Goal: Task Accomplishment & Management: Manage account settings

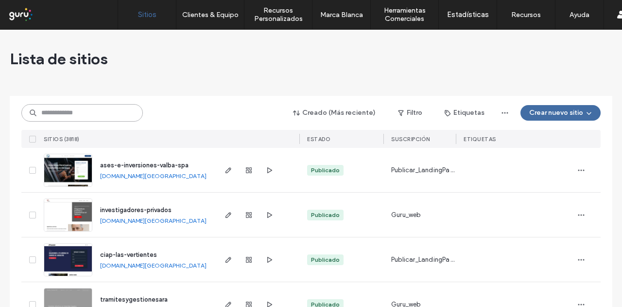
click at [95, 109] on input at bounding box center [81, 112] width 121 height 17
paste input "**********"
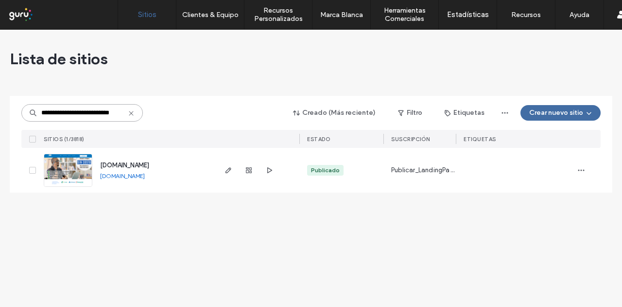
scroll to position [0, 4]
type input "**********"
click at [115, 165] on span "[DOMAIN_NAME]" at bounding box center [124, 164] width 49 height 7
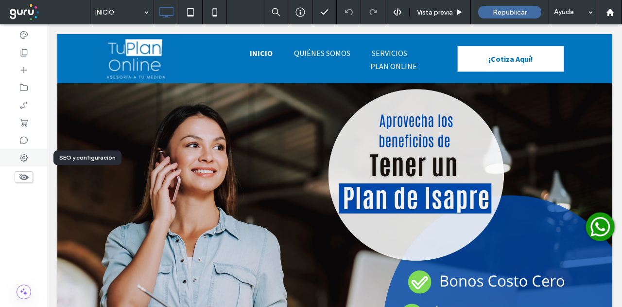
click at [29, 162] on div at bounding box center [24, 157] width 48 height 17
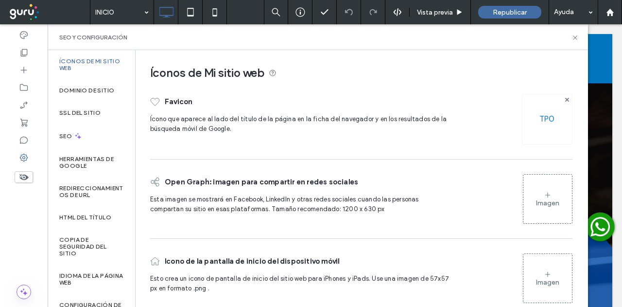
scroll to position [16, 0]
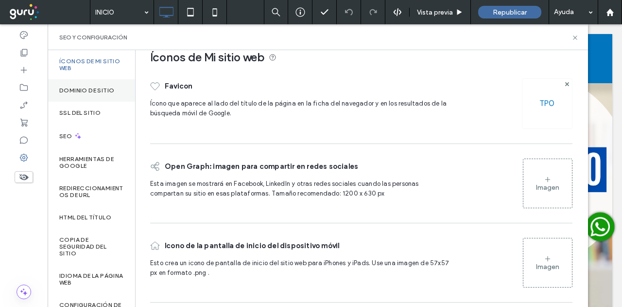
click at [88, 87] on label "Dominio de sitio" at bounding box center [86, 90] width 55 height 7
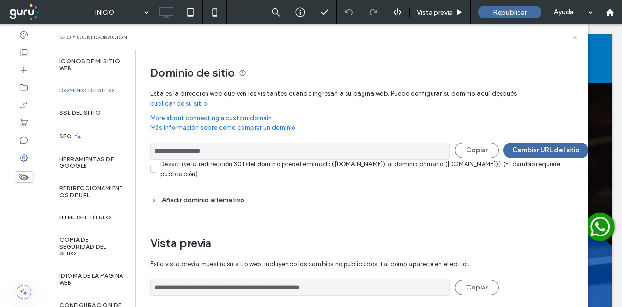
scroll to position [83, 0]
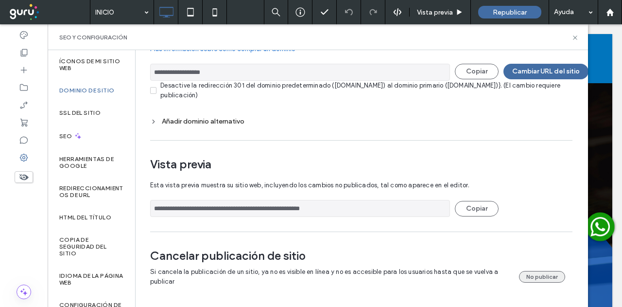
click at [538, 271] on button "No publicar" at bounding box center [542, 277] width 46 height 12
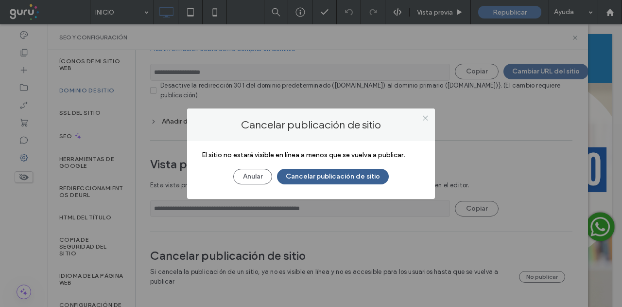
click at [320, 181] on button "Cancelar publicación de sitio" at bounding box center [333, 177] width 112 height 16
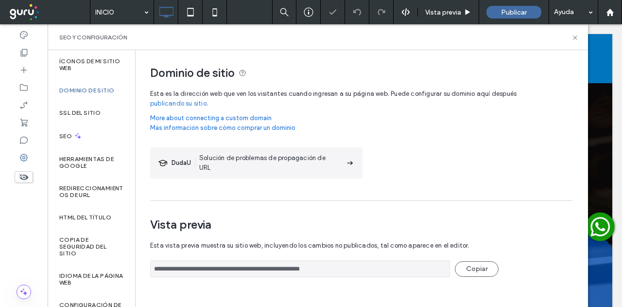
scroll to position [0, 0]
click at [576, 37] on icon at bounding box center [575, 37] width 7 height 7
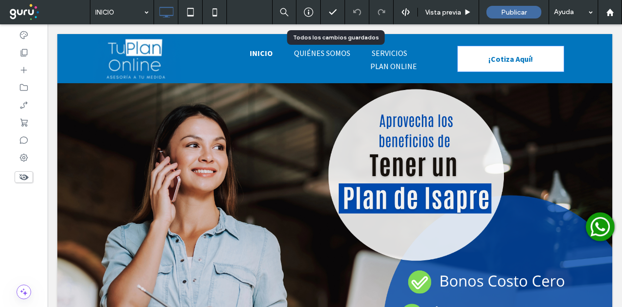
click at [336, 9] on icon at bounding box center [333, 12] width 10 height 10
